Goal: Task Accomplishment & Management: Manage account settings

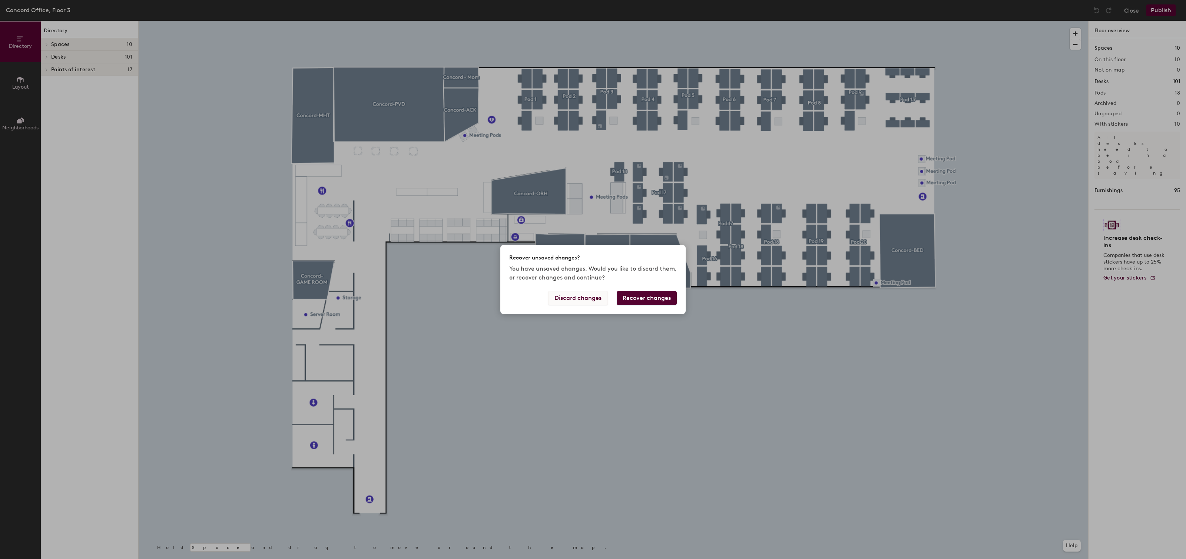
click at [595, 299] on button "Discard changes" at bounding box center [578, 298] width 60 height 14
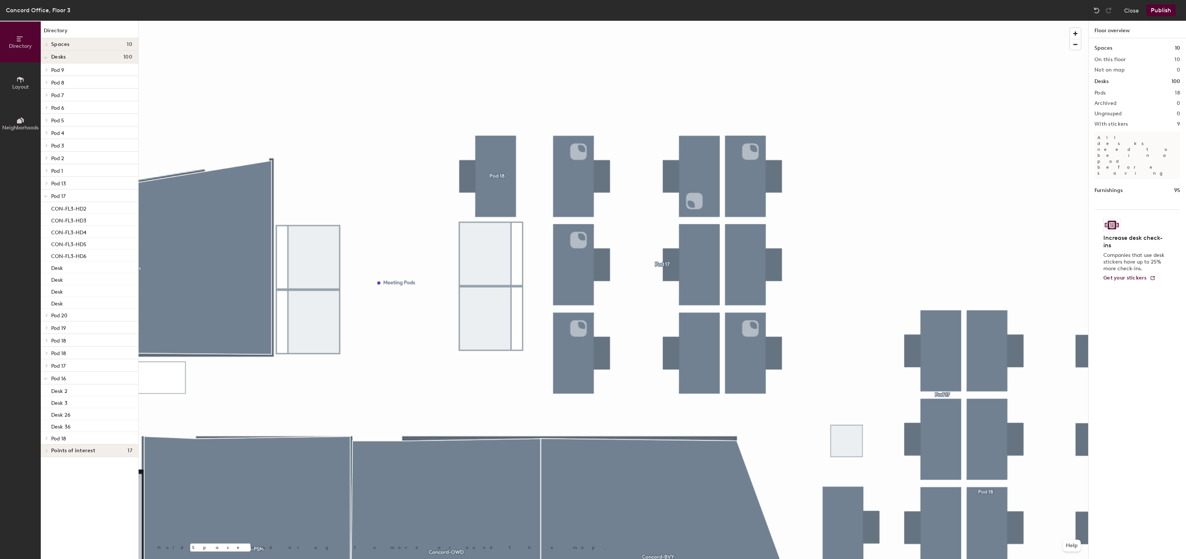
click at [20, 92] on button "Layout" at bounding box center [20, 82] width 41 height 41
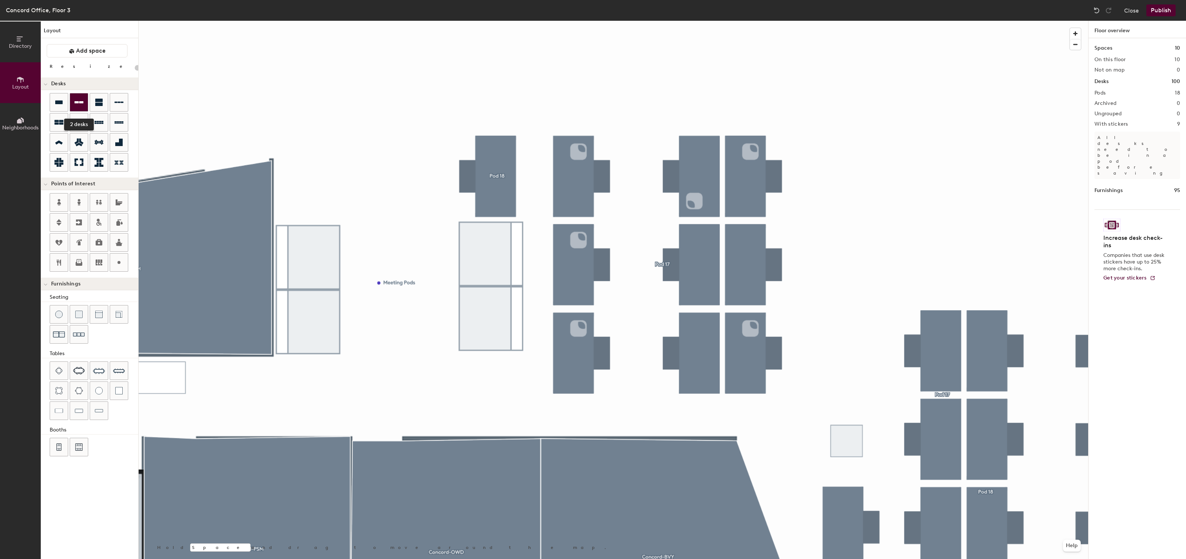
click at [72, 109] on div at bounding box center [79, 102] width 18 height 18
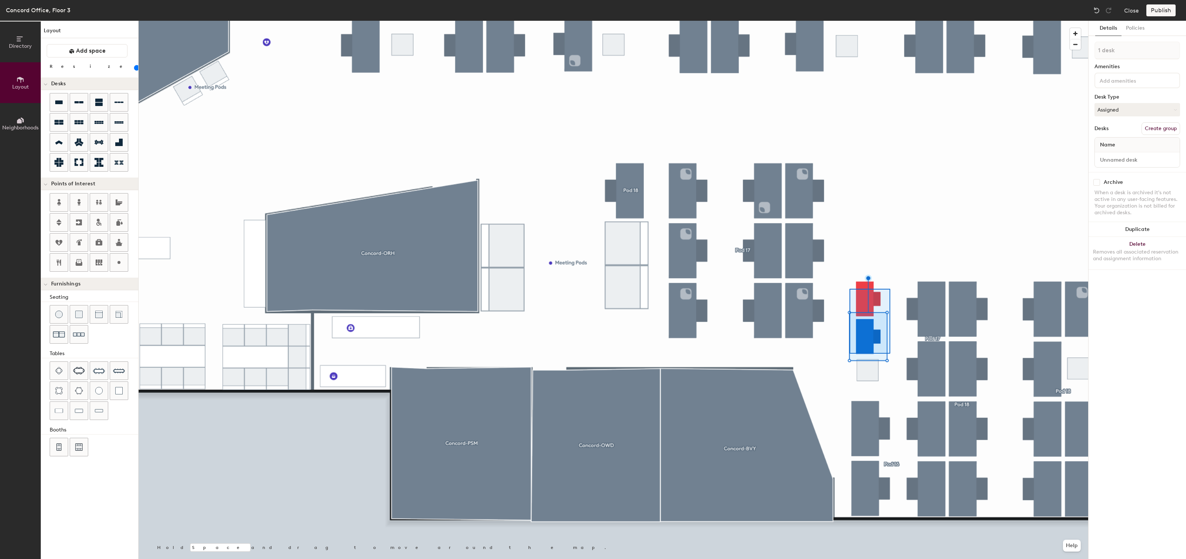
type input "100"
type input "2 desks"
click at [1175, 126] on button "Create group" at bounding box center [1161, 128] width 39 height 13
click at [1152, 303] on div "Details Policies Pod 19 Amenities Desk Type Assigned Desks Ungroup Name Desk 1 …" at bounding box center [1137, 290] width 97 height 538
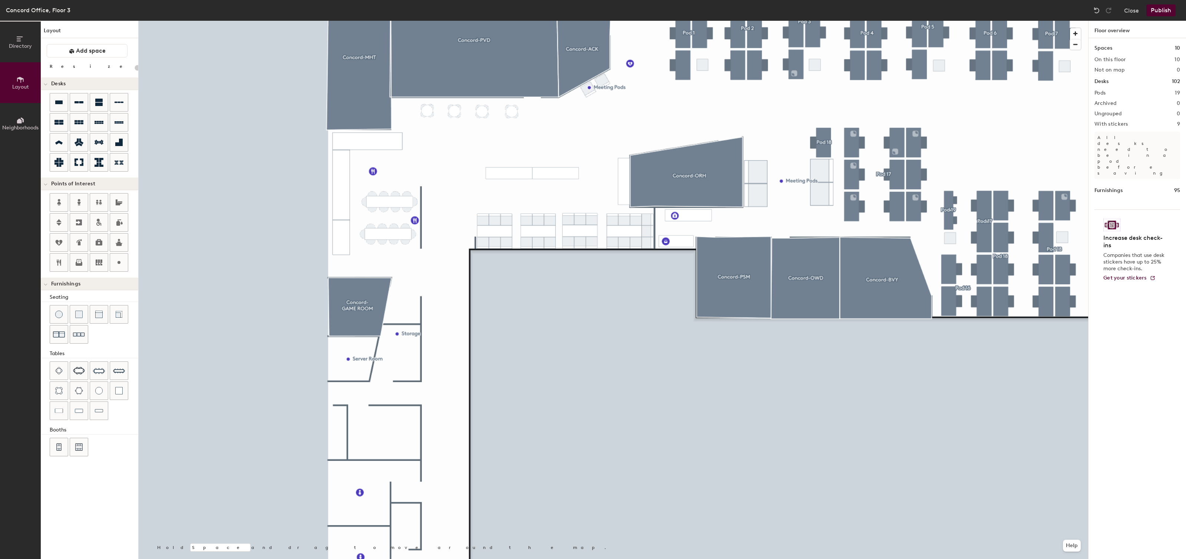
click at [1156, 16] on div "Concord Office, Floor 3 Close Publish" at bounding box center [593, 10] width 1186 height 21
click at [1161, 11] on button "Publish" at bounding box center [1161, 10] width 29 height 12
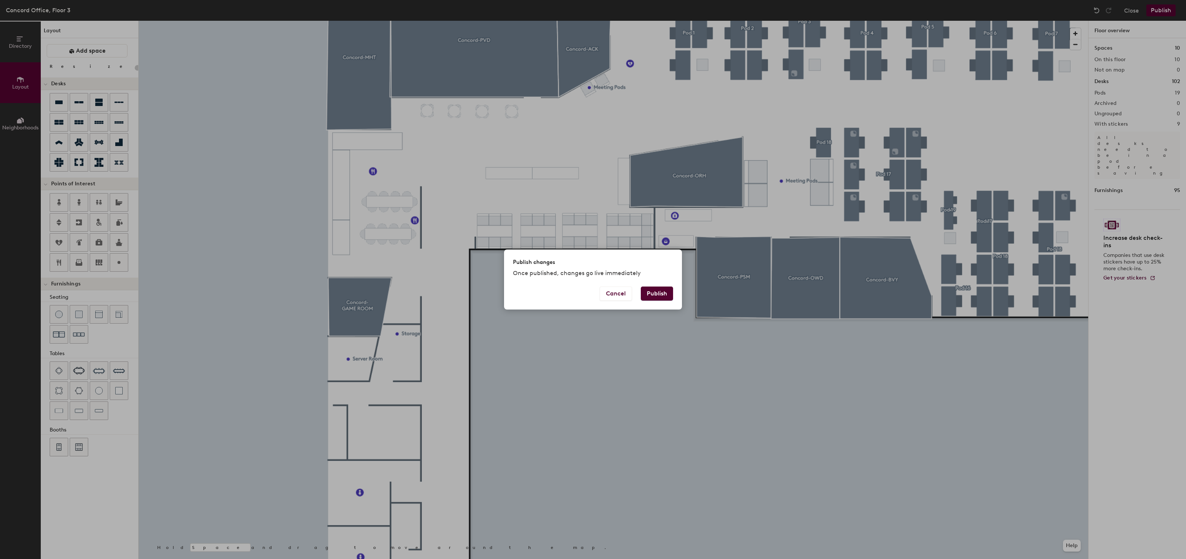
click at [665, 294] on button "Publish" at bounding box center [657, 294] width 32 height 14
type input "20"
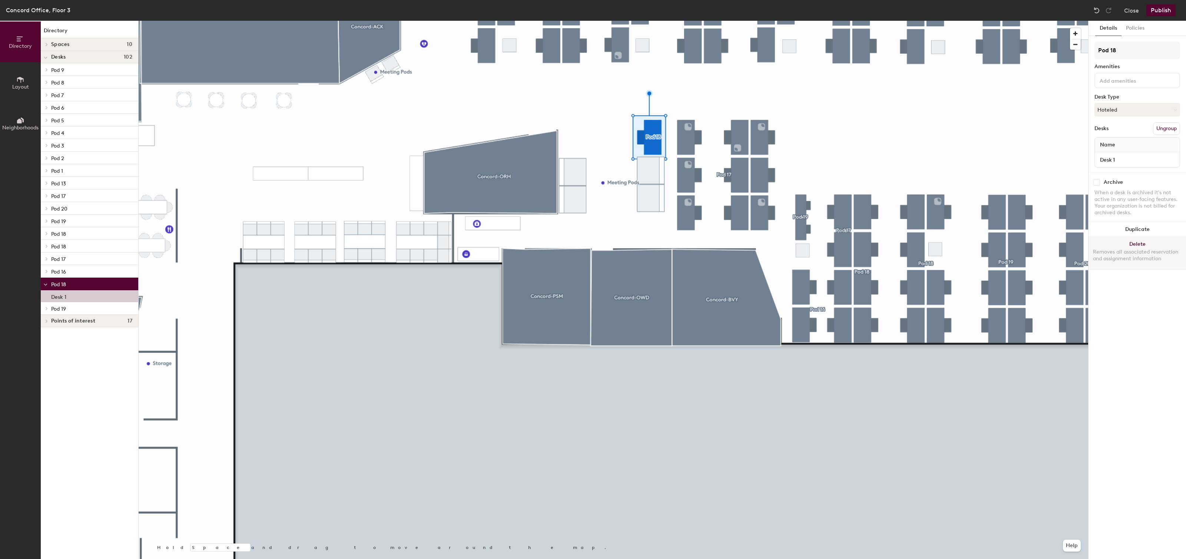
click at [1120, 242] on button "Delete Removes all associated reservation and assignment information" at bounding box center [1137, 253] width 97 height 33
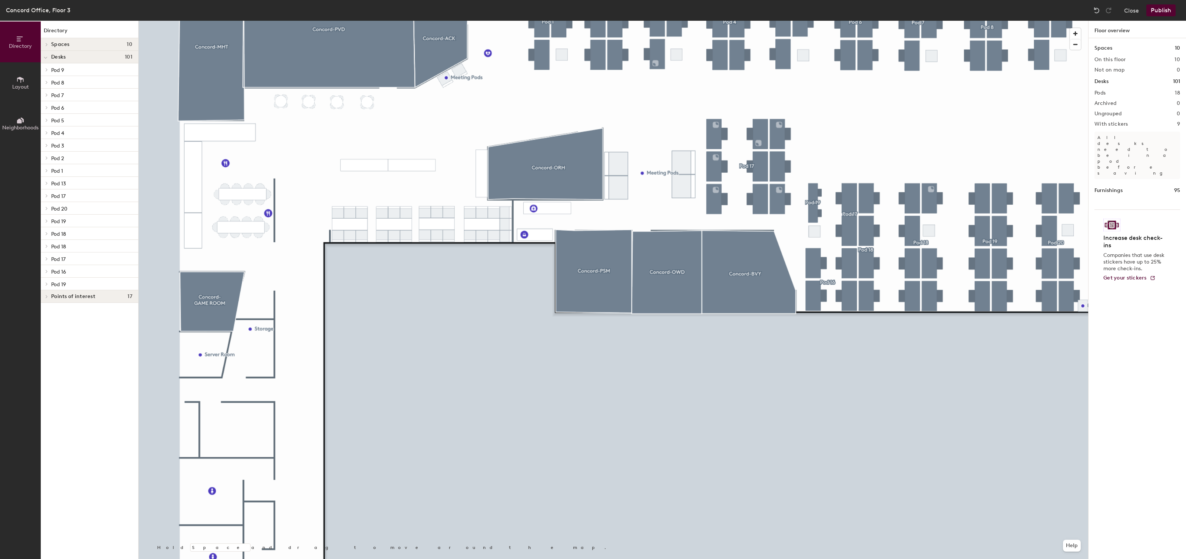
click at [21, 86] on span "Layout" at bounding box center [20, 87] width 17 height 6
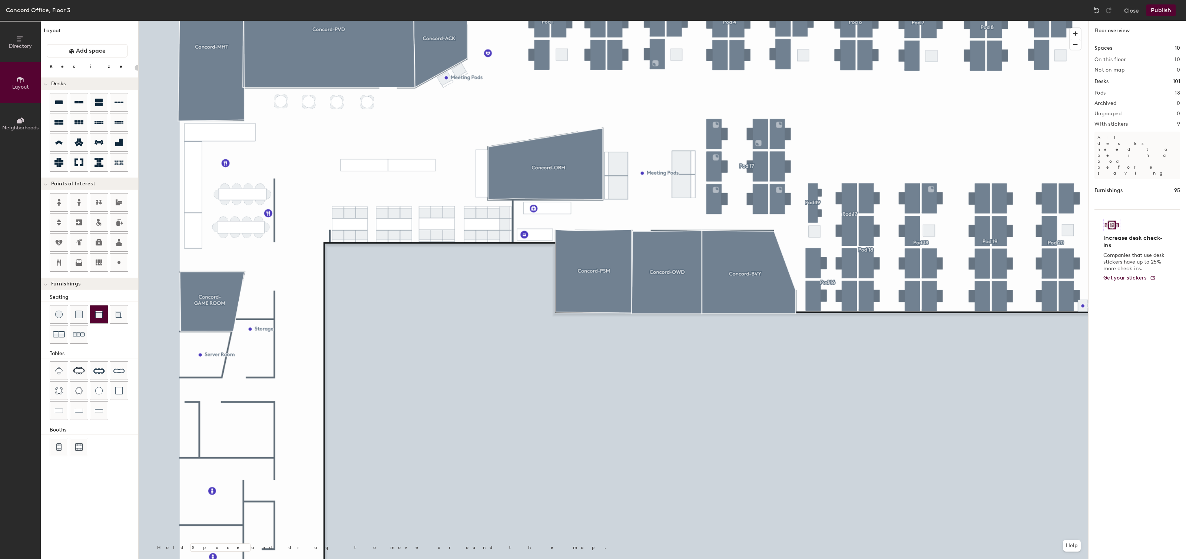
click at [106, 316] on div at bounding box center [99, 314] width 18 height 18
click at [1160, 12] on button "Publish" at bounding box center [1161, 10] width 29 height 12
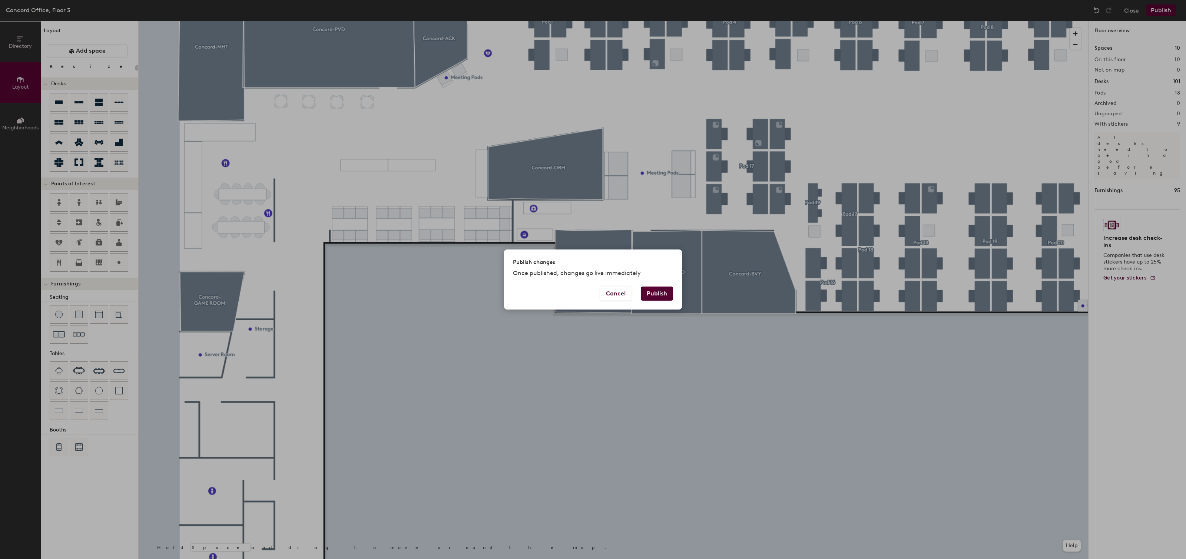
click at [670, 294] on button "Publish" at bounding box center [657, 294] width 32 height 14
type input "20"
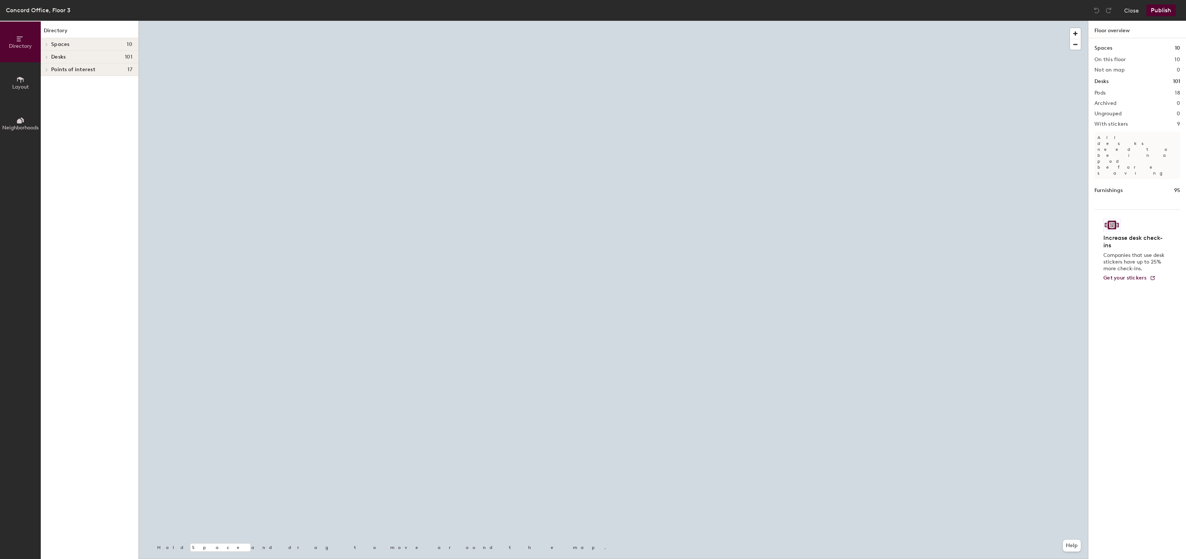
click at [482, 21] on div at bounding box center [614, 21] width 950 height 0
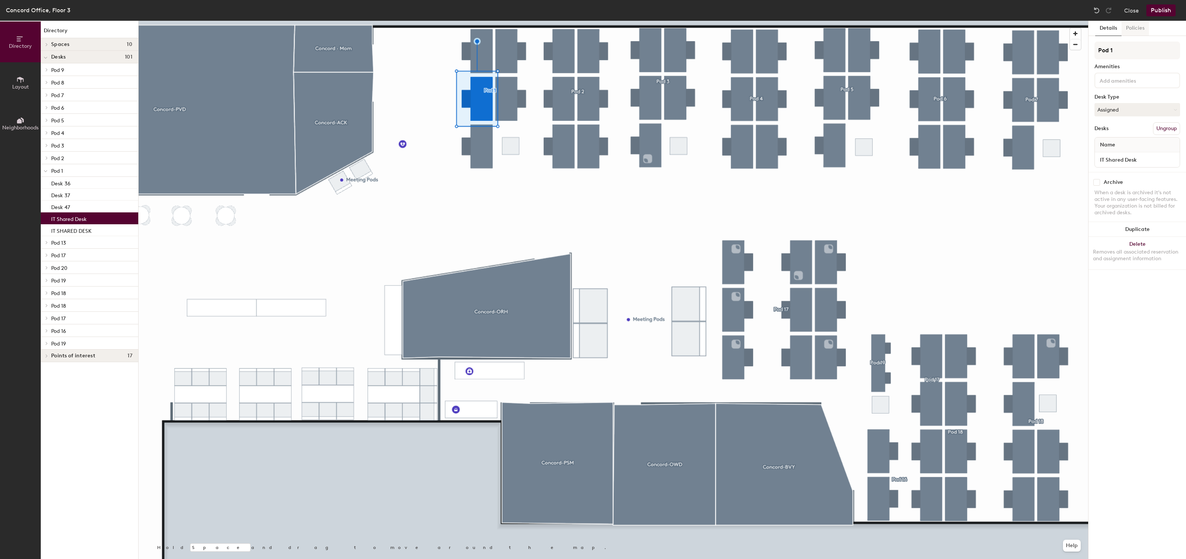
click at [1144, 28] on button "Policies" at bounding box center [1135, 28] width 27 height 15
click at [1111, 30] on button "Details" at bounding box center [1108, 28] width 26 height 15
click at [1123, 53] on input "Pod 1" at bounding box center [1138, 51] width 86 height 18
click at [5, 125] on span "Neighborhoods" at bounding box center [20, 128] width 36 height 6
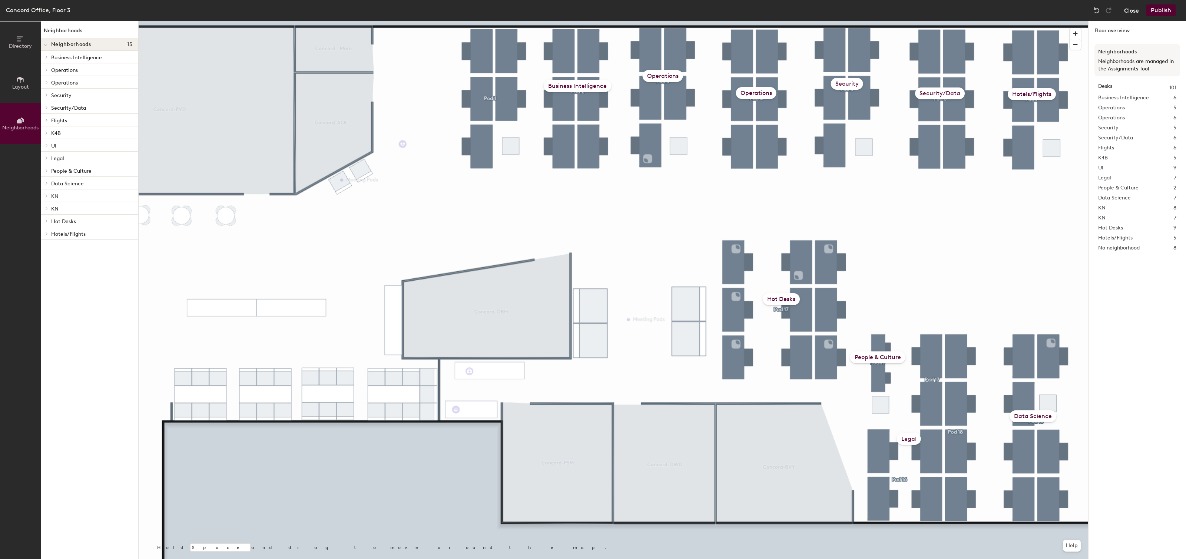
click at [1137, 11] on button "Close" at bounding box center [1131, 10] width 15 height 12
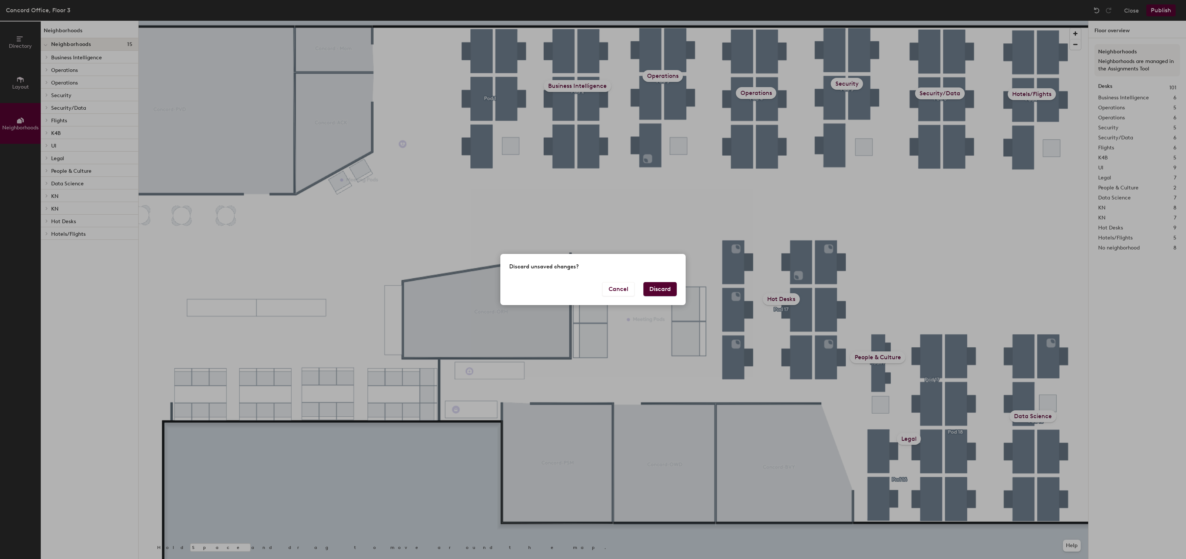
click at [666, 292] on button "Discard" at bounding box center [660, 289] width 33 height 14
